Goal: Task Accomplishment & Management: Manage account settings

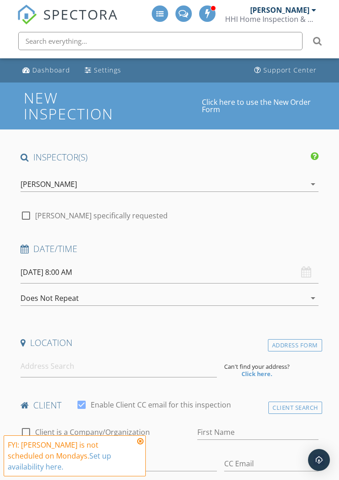
click at [308, 11] on div "[PERSON_NAME]" at bounding box center [279, 9] width 59 height 9
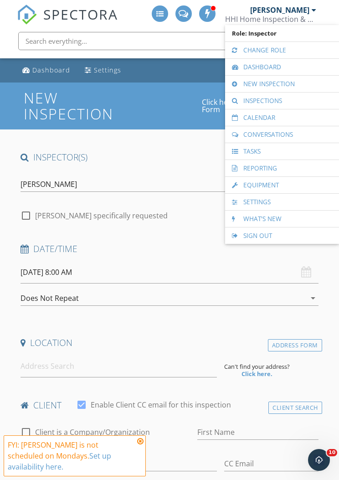
click at [286, 118] on link "Calendar" at bounding box center [282, 117] width 105 height 16
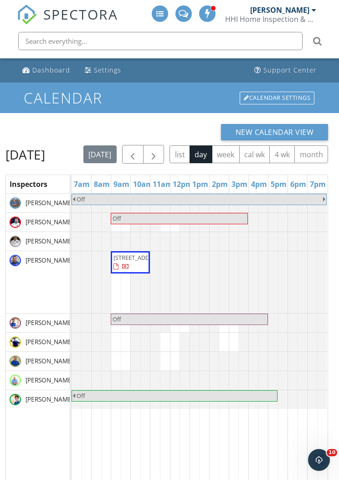
click at [164, 149] on button "button" at bounding box center [153, 154] width 21 height 19
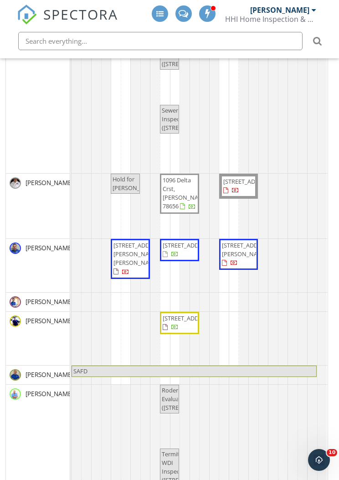
scroll to position [127, 0]
click at [54, 253] on span "[PERSON_NAME]" at bounding box center [49, 248] width 51 height 9
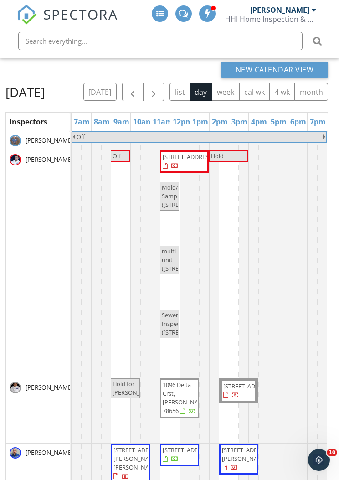
scroll to position [64, 0]
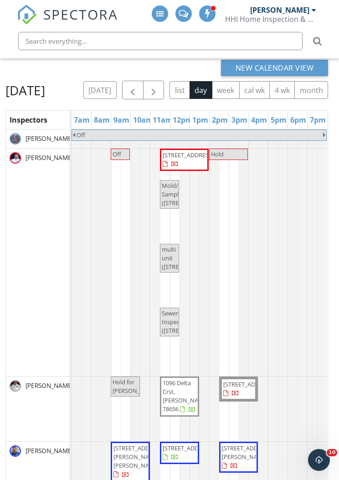
click at [164, 84] on button "button" at bounding box center [153, 90] width 21 height 19
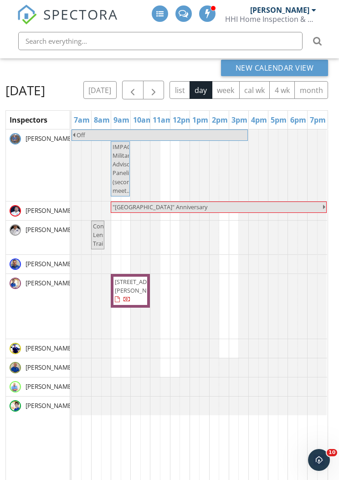
click at [164, 83] on button "button" at bounding box center [153, 90] width 21 height 19
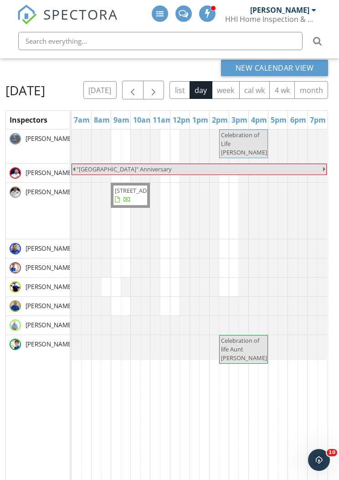
click at [159, 85] on span "button" at bounding box center [153, 90] width 11 height 11
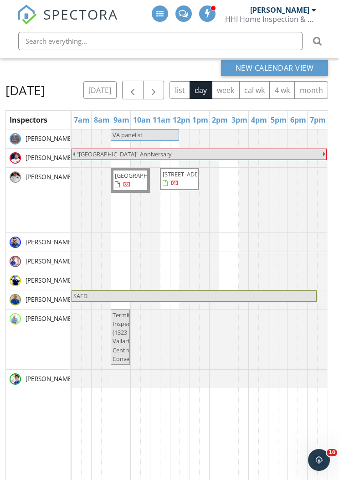
click at [159, 87] on span "button" at bounding box center [153, 90] width 11 height 11
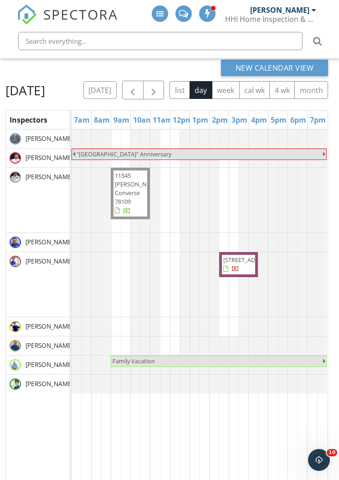
click at [159, 87] on span "button" at bounding box center [153, 90] width 11 height 11
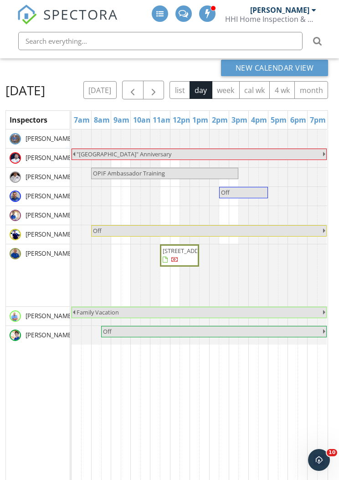
click at [164, 90] on button "button" at bounding box center [153, 90] width 21 height 19
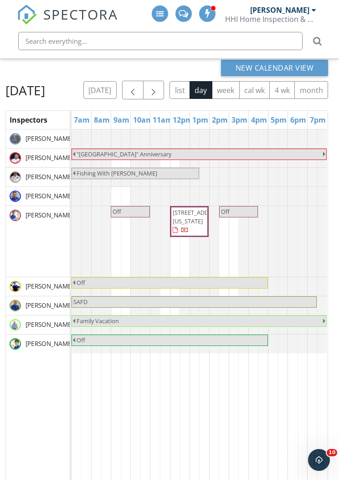
click at [164, 87] on button "button" at bounding box center [153, 90] width 21 height 19
